Goal: Task Accomplishment & Management: Manage account settings

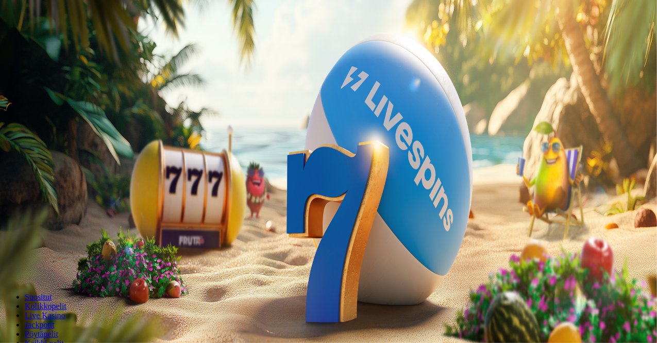
click at [123, 170] on label "50 €" at bounding box center [115, 174] width 14 height 9
type input "**"
click at [54, 265] on span "Talleta ja pelaa" at bounding box center [31, 269] width 46 height 8
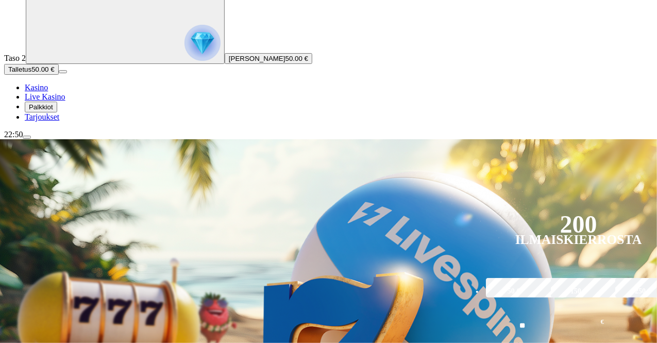
scroll to position [60, 0]
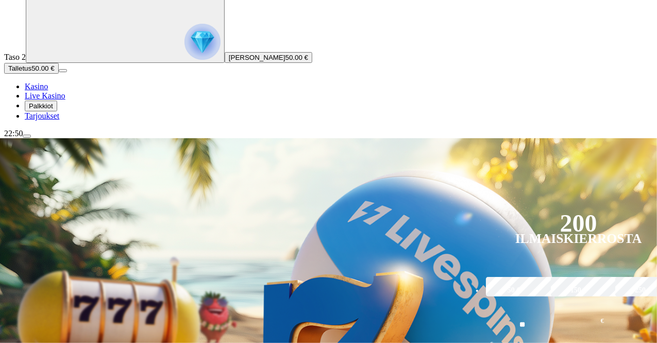
click at [52, 100] on span "Live Kasino" at bounding box center [45, 95] width 41 height 9
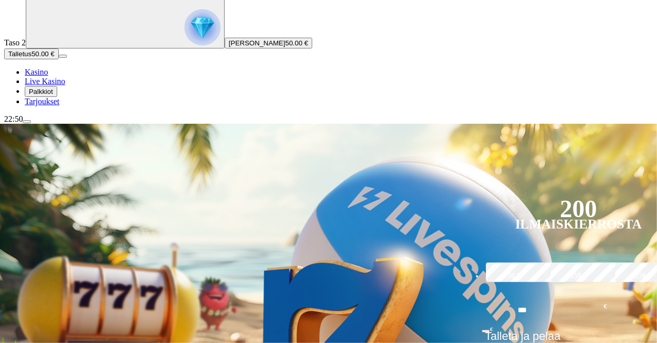
scroll to position [75, 0]
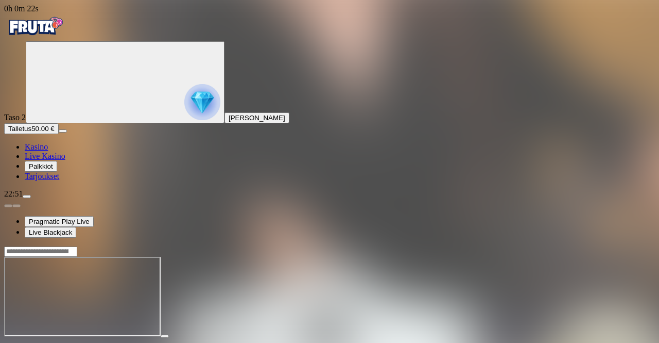
click at [25, 342] on span "fullscreen icon" at bounding box center [25, 345] width 0 height 0
click at [8, 342] on span "close icon" at bounding box center [8, 345] width 0 height 0
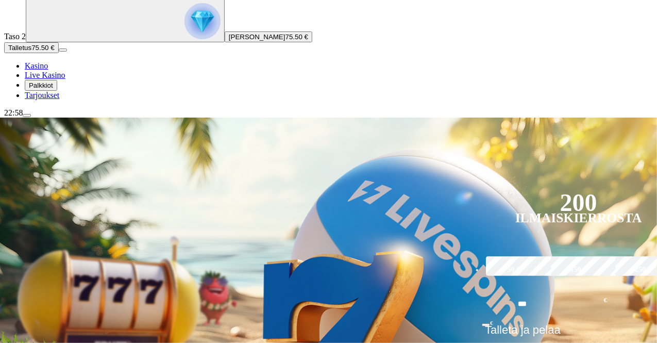
scroll to position [81, 0]
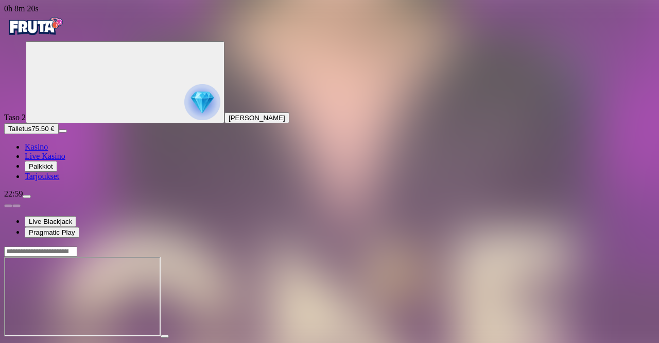
click at [25, 342] on span "fullscreen icon" at bounding box center [25, 345] width 0 height 0
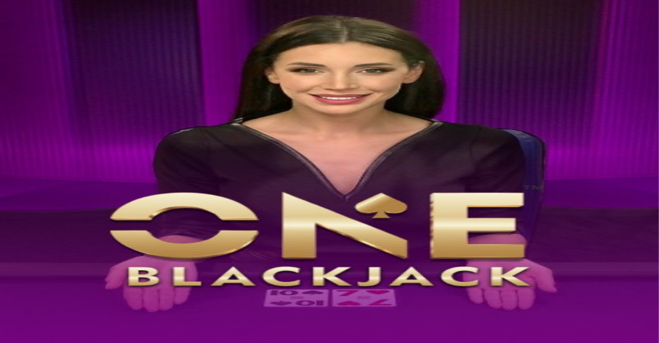
click at [25, 342] on span "fullscreen icon" at bounding box center [25, 345] width 0 height 0
click at [8, 342] on span "close icon" at bounding box center [8, 345] width 0 height 0
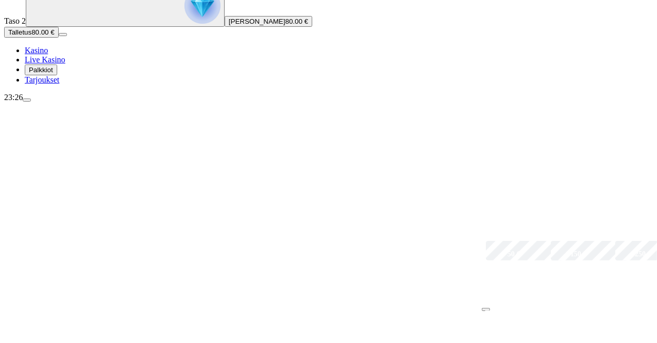
scroll to position [100, 0]
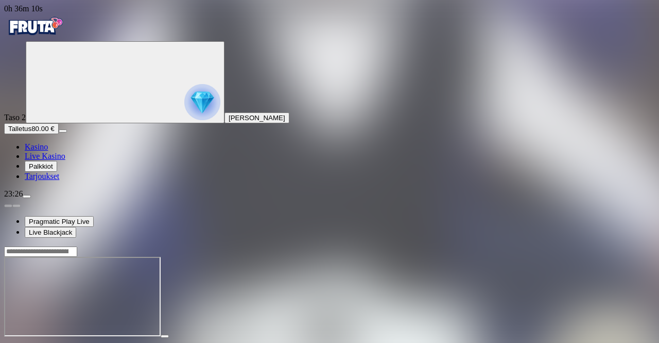
click at [25, 342] on span "fullscreen icon" at bounding box center [25, 345] width 0 height 0
click at [27, 196] on span "menu icon" at bounding box center [27, 196] width 0 height 0
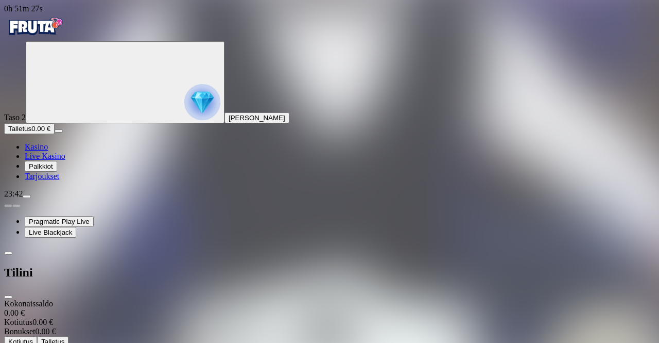
drag, startPoint x: 294, startPoint y: 11, endPoint x: 476, endPoint y: -5, distance: 182.6
click at [476, 0] on html "0h 51m 27s Taso 2 Verner Herman Böhm Talletus 0.00 € Kasino Live Kasino Palkkio…" at bounding box center [329, 339] width 659 height 678
click at [75, 120] on icon "Primary" at bounding box center [107, 81] width 155 height 77
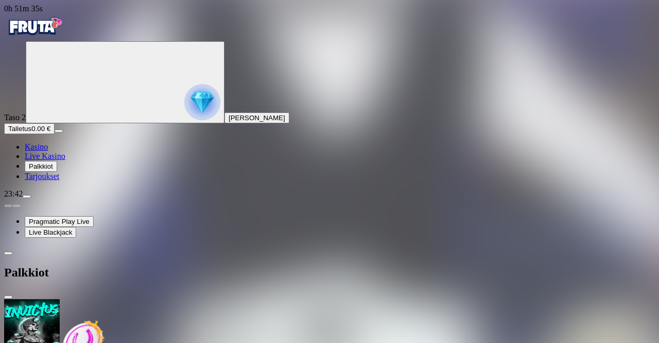
drag, startPoint x: 302, startPoint y: 11, endPoint x: 287, endPoint y: 17, distance: 16.2
click at [287, 246] on div "Palkkiot" at bounding box center [329, 272] width 651 height 53
click at [8, 297] on span "close icon" at bounding box center [8, 297] width 0 height 0
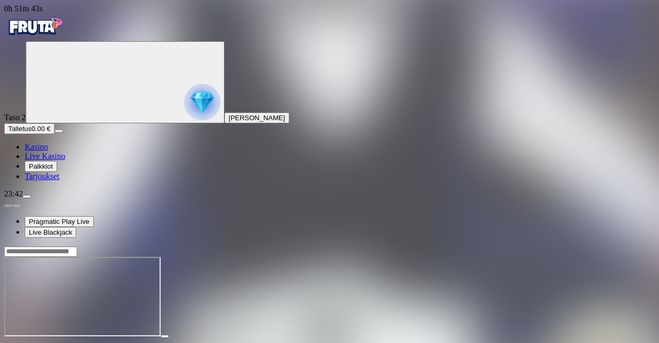
click at [25, 342] on span "fullscreen icon" at bounding box center [25, 345] width 0 height 0
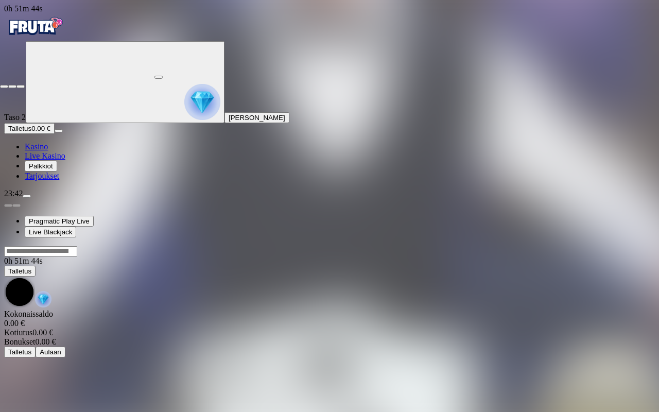
click at [4, 87] on span "close icon" at bounding box center [4, 87] width 0 height 0
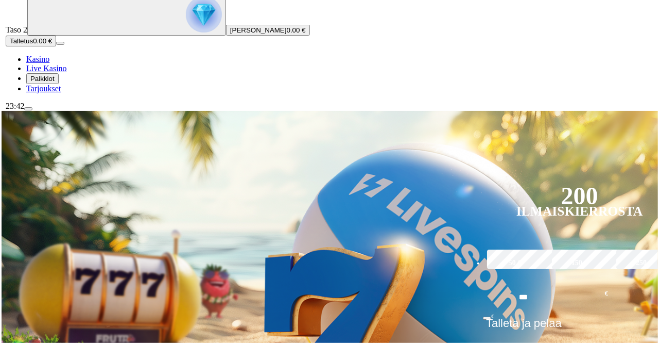
scroll to position [88, 0]
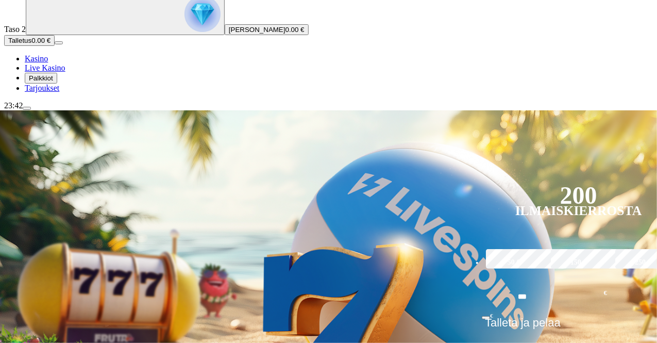
click at [27, 108] on span "menu icon" at bounding box center [27, 108] width 0 height 0
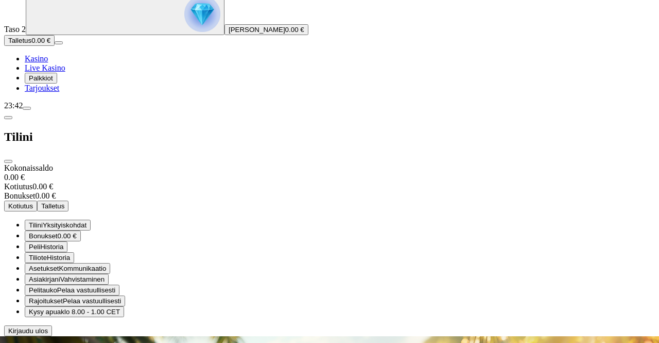
click at [70, 253] on span "Historia" at bounding box center [58, 257] width 23 height 8
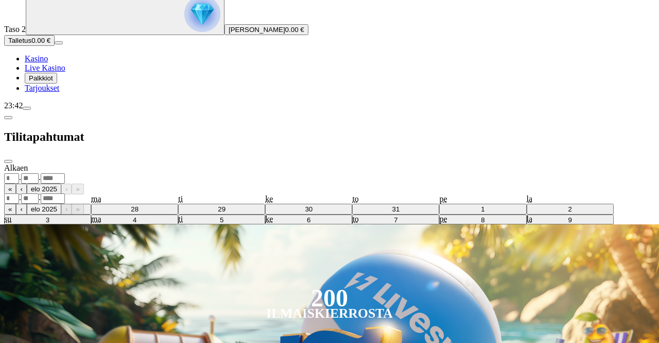
click at [252, 173] on div ". ." at bounding box center [329, 178] width 651 height 11
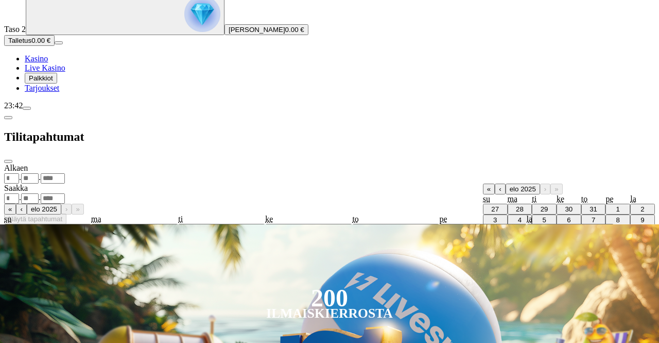
click at [639, 248] on abbr "30" at bounding box center [643, 252] width 8 height 8
type input "**"
type input "*"
type input "****"
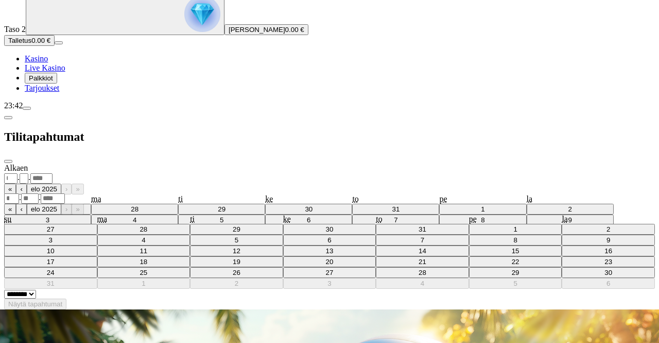
click at [243, 193] on div ". ." at bounding box center [329, 198] width 651 height 11
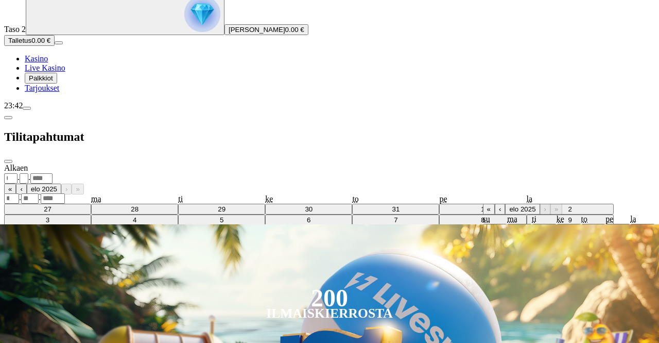
click at [639, 268] on abbr "30" at bounding box center [643, 272] width 8 height 8
type input "**"
type input "*"
type input "****"
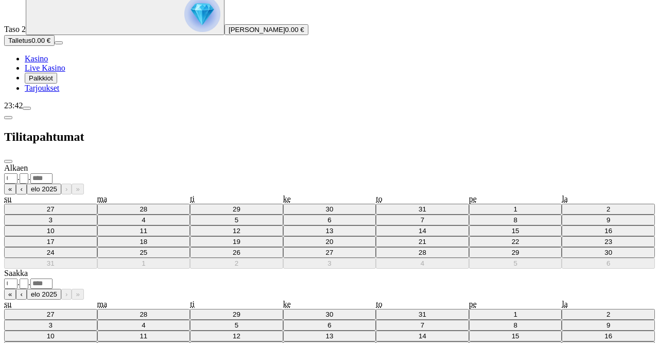
drag, startPoint x: 227, startPoint y: 190, endPoint x: 239, endPoint y: 158, distance: 34.2
click at [239, 163] on div "**********" at bounding box center [329, 278] width 651 height 231
click at [239, 163] on form "**********" at bounding box center [329, 278] width 651 height 231
drag, startPoint x: 171, startPoint y: 206, endPoint x: 285, endPoint y: 201, distance: 114.4
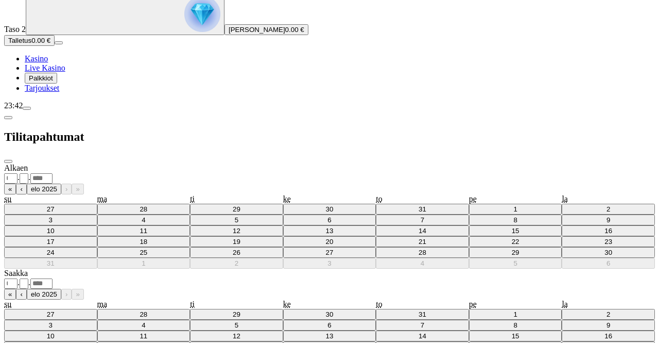
copy h5 "2025083030500926"
